Goal: Use online tool/utility: Utilize a website feature to perform a specific function

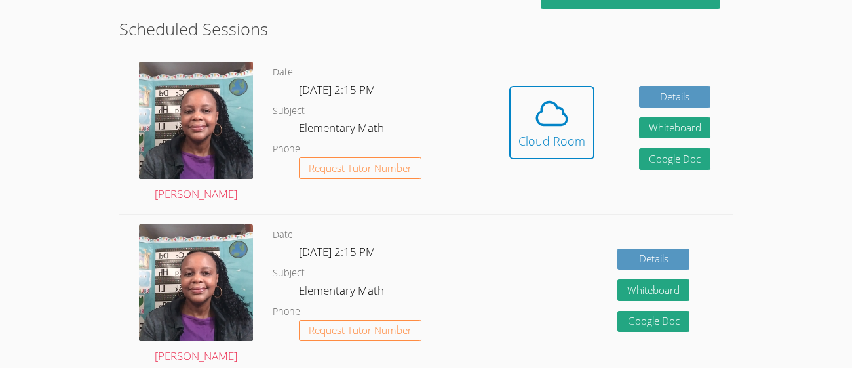
scroll to position [355, 0]
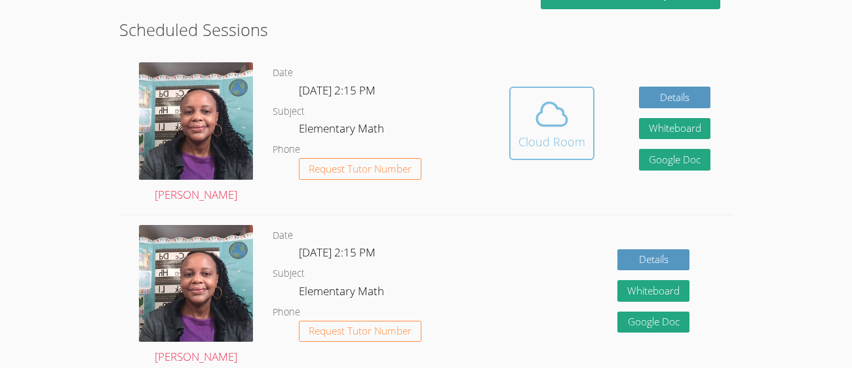
click at [562, 146] on div "Cloud Room" at bounding box center [551, 141] width 67 height 18
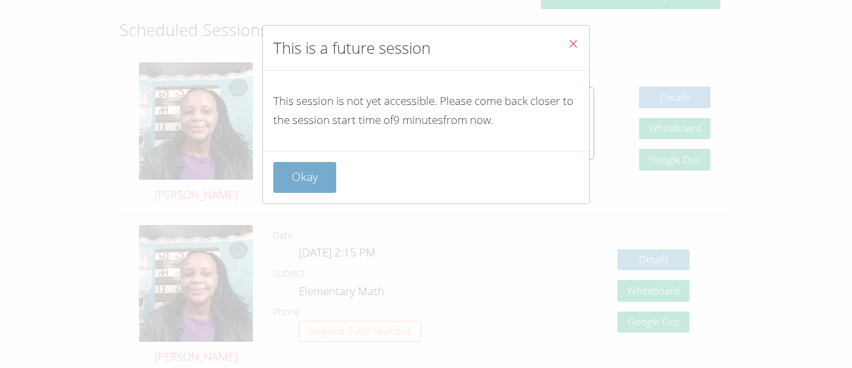
click at [314, 170] on button "Okay" at bounding box center [304, 177] width 63 height 31
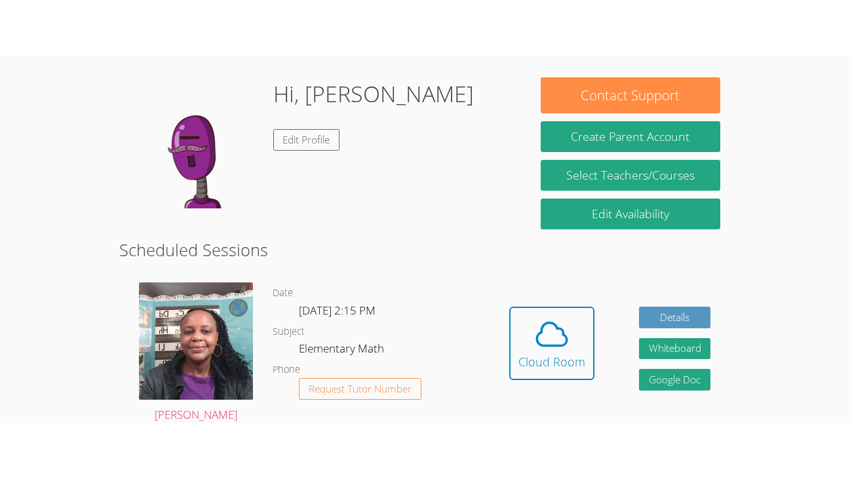
scroll to position [185, 0]
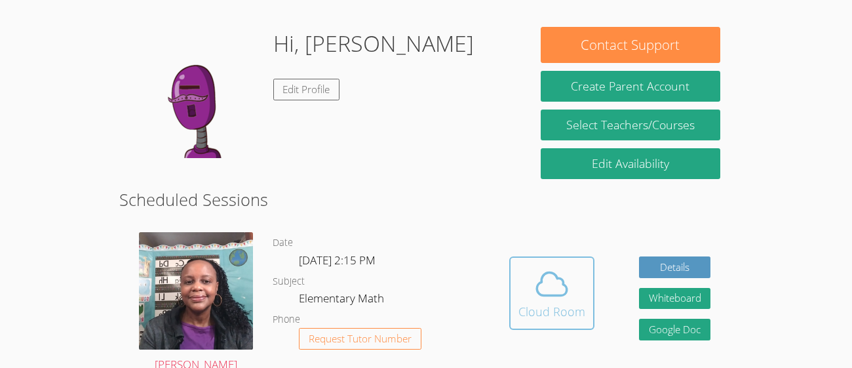
click at [554, 298] on icon at bounding box center [551, 283] width 37 height 37
click at [571, 301] on span at bounding box center [551, 283] width 67 height 37
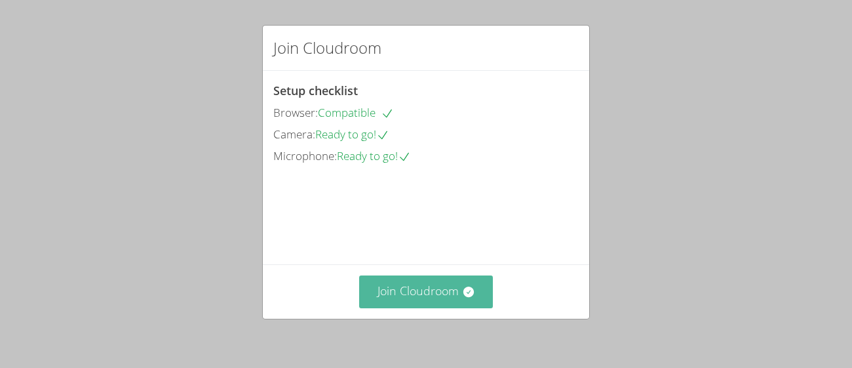
click at [446, 298] on button "Join Cloudroom" at bounding box center [426, 291] width 134 height 32
click at [408, 299] on button "Join Cloudroom" at bounding box center [426, 291] width 134 height 32
click at [433, 297] on button "Join Cloudroom" at bounding box center [426, 291] width 134 height 32
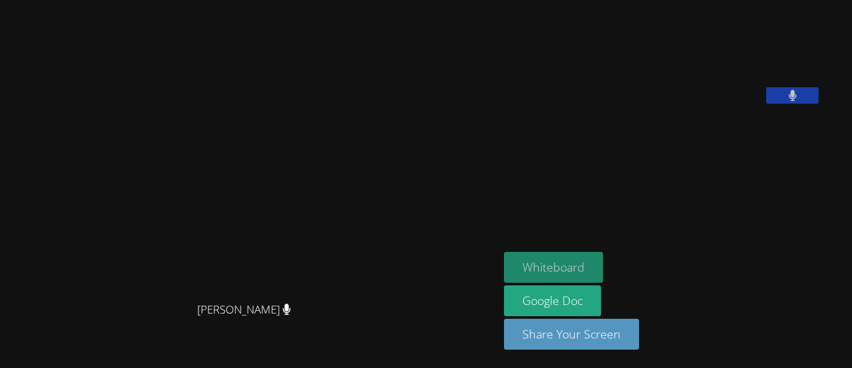
click at [589, 267] on button "Whiteboard" at bounding box center [553, 267] width 99 height 31
